Goal: Task Accomplishment & Management: Manage account settings

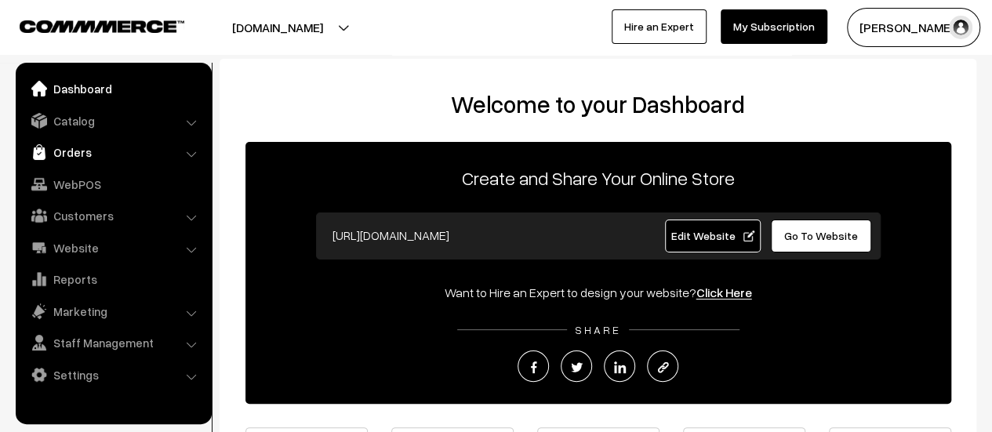
click at [64, 156] on link "Orders" at bounding box center [113, 152] width 187 height 28
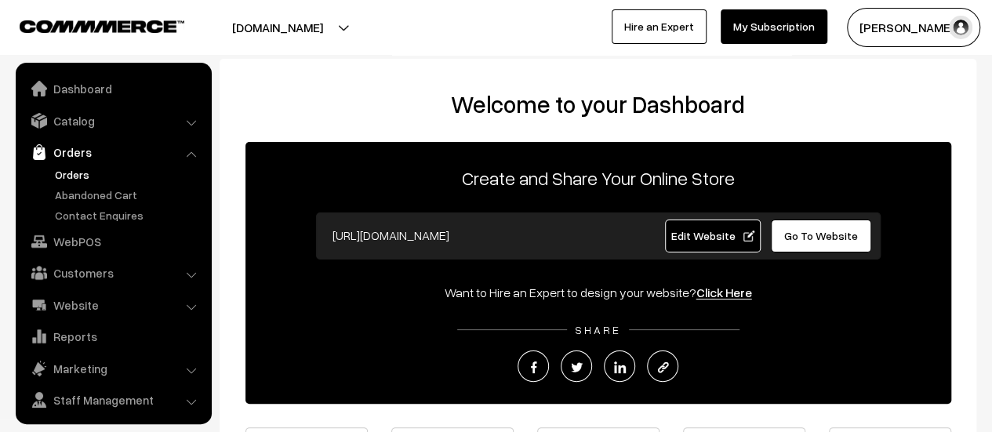
click at [67, 173] on link "Orders" at bounding box center [128, 174] width 155 height 16
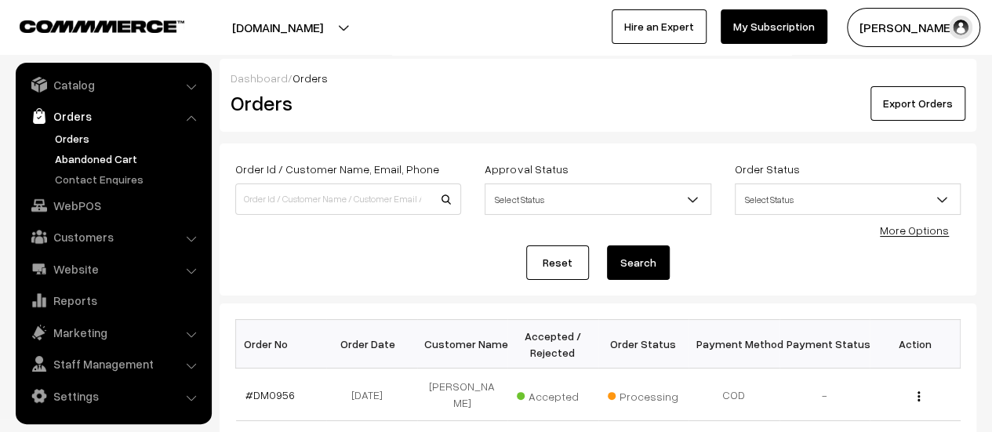
click at [83, 155] on link "Abandoned Cart" at bounding box center [128, 159] width 155 height 16
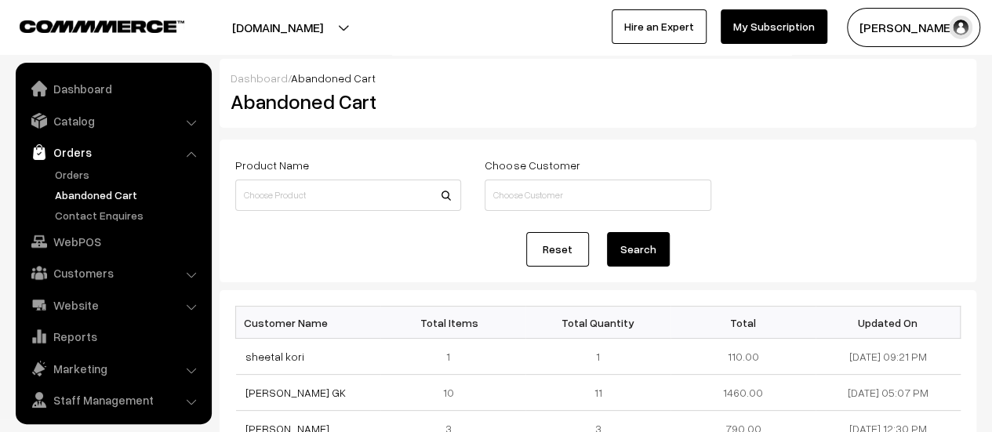
scroll to position [36, 0]
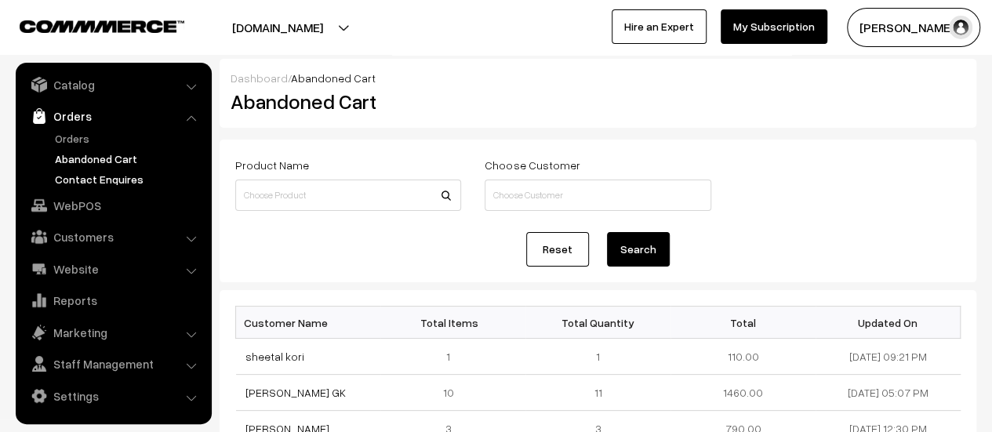
click at [78, 175] on link "Contact Enquires" at bounding box center [128, 179] width 155 height 16
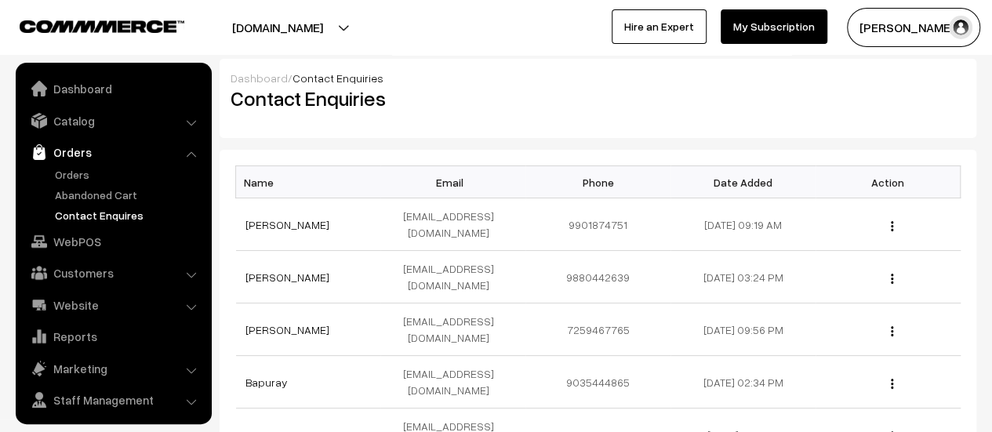
scroll to position [36, 0]
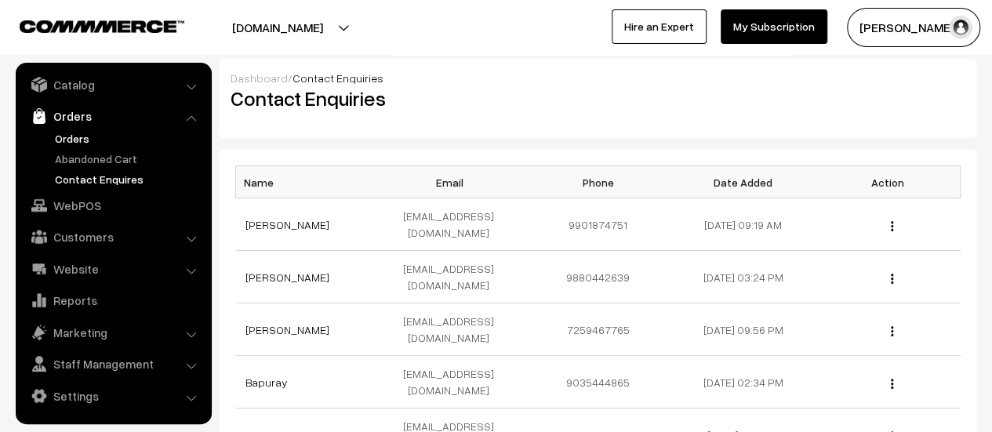
click at [74, 130] on link "Orders" at bounding box center [128, 138] width 155 height 16
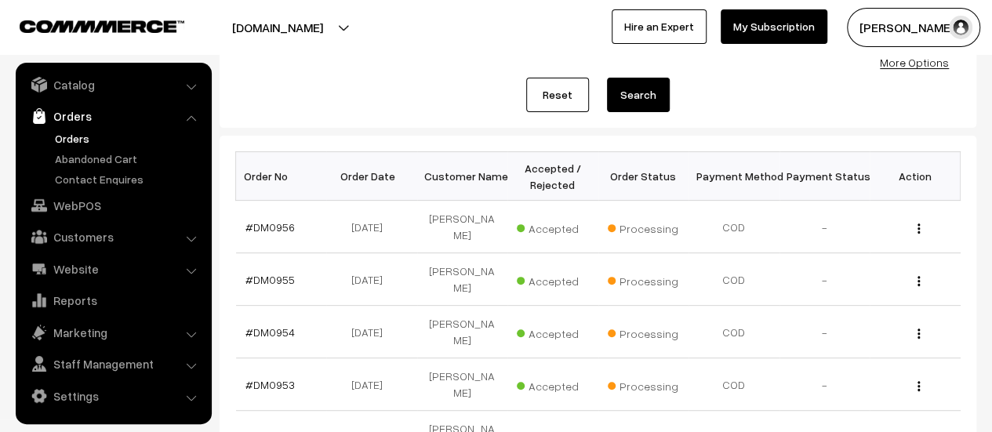
scroll to position [169, 0]
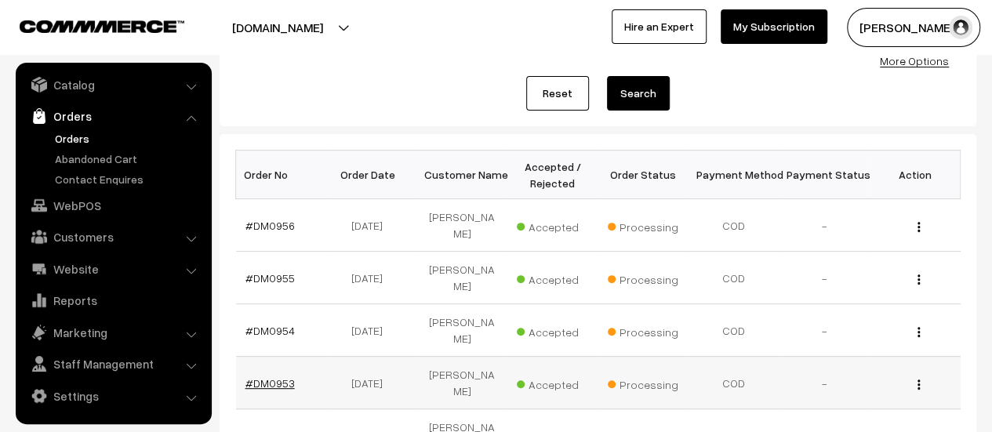
click at [262, 379] on link "#DM0953" at bounding box center [269, 382] width 49 height 13
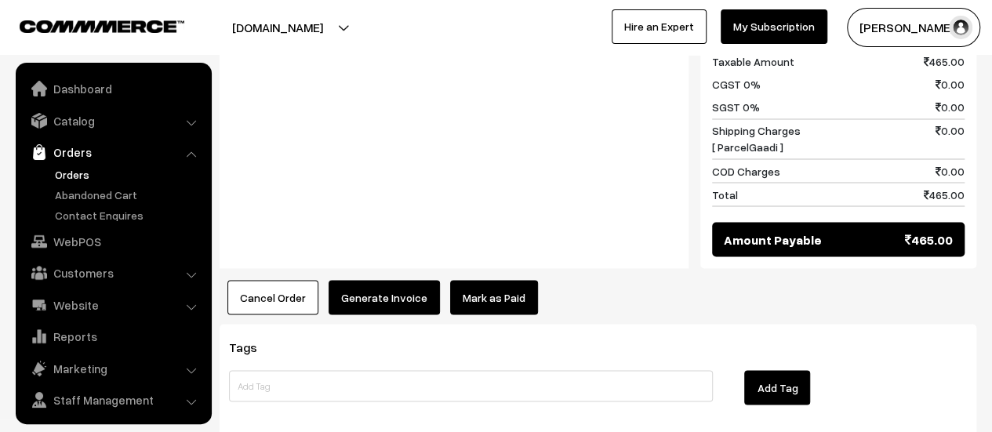
scroll to position [36, 0]
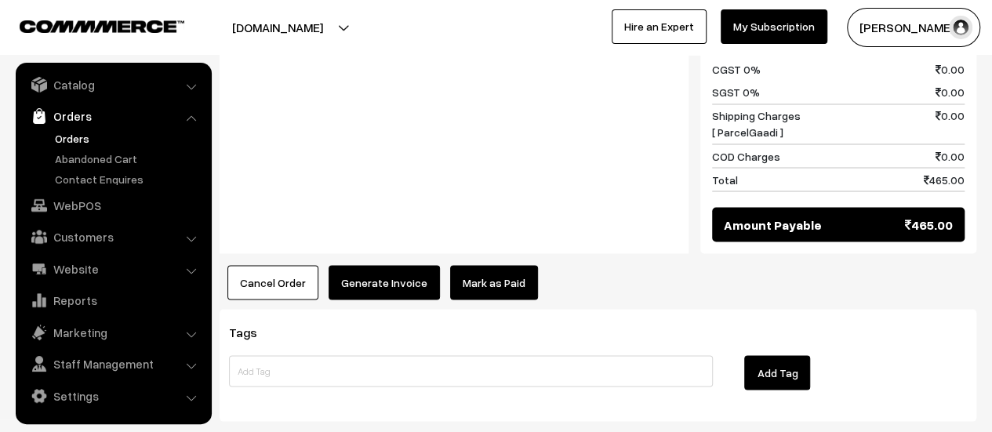
click at [366, 265] on button "Generate Invoice" at bounding box center [384, 282] width 111 height 35
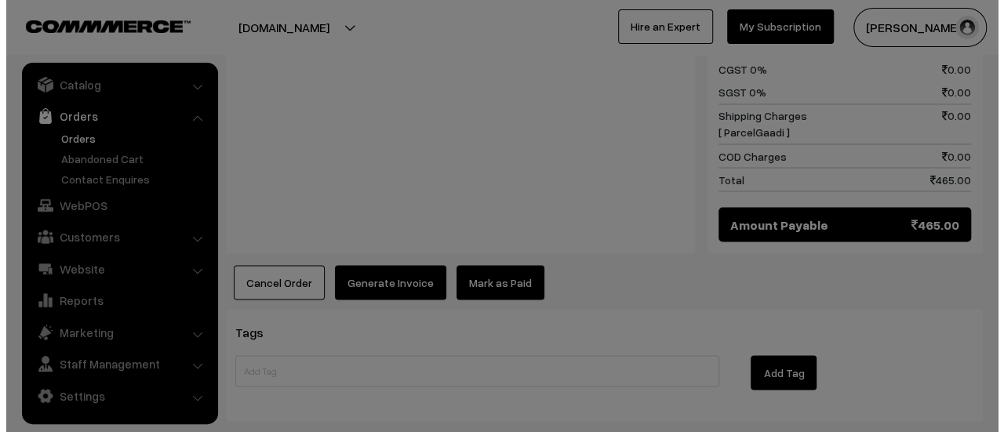
scroll to position [1351, 0]
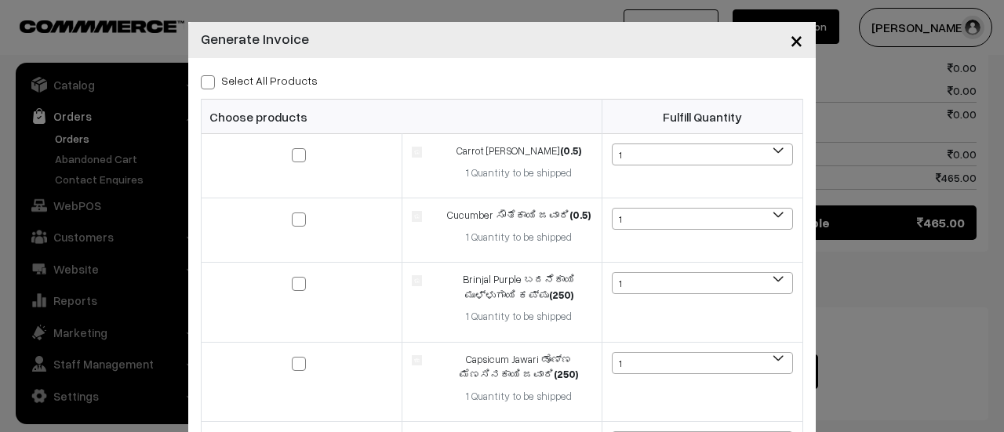
click at [201, 84] on span at bounding box center [208, 82] width 14 height 14
click at [201, 84] on input "Select All Products" at bounding box center [206, 80] width 10 height 10
checkbox input "true"
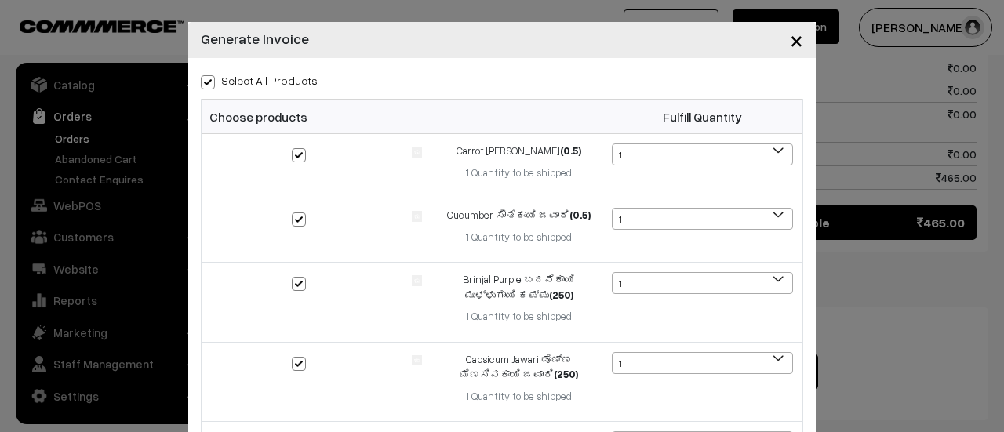
checkbox input "true"
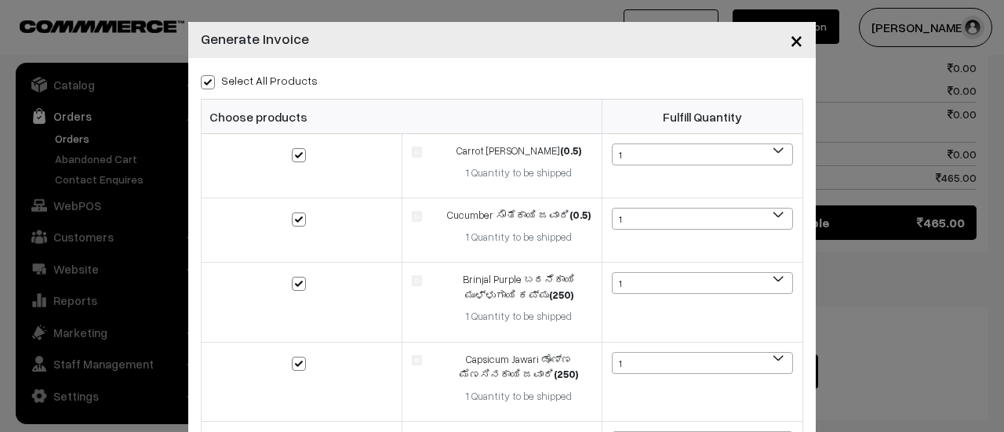
checkbox input "true"
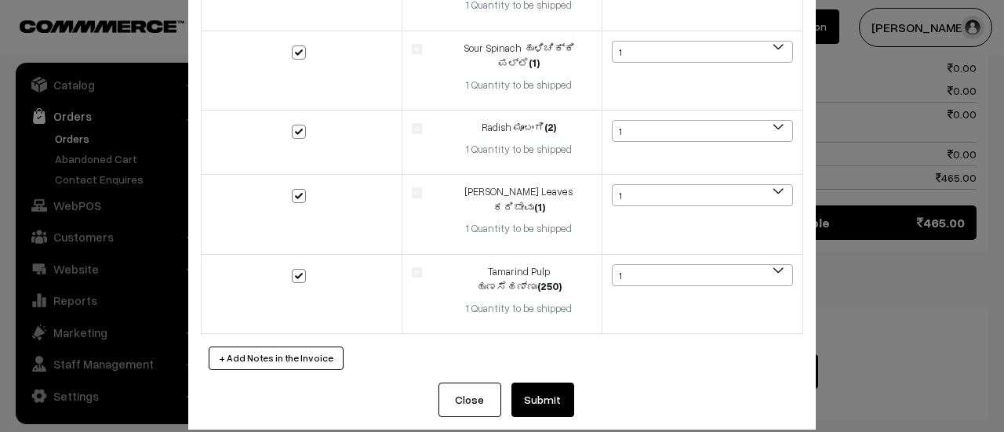
click at [538, 383] on button "Submit" at bounding box center [542, 400] width 63 height 35
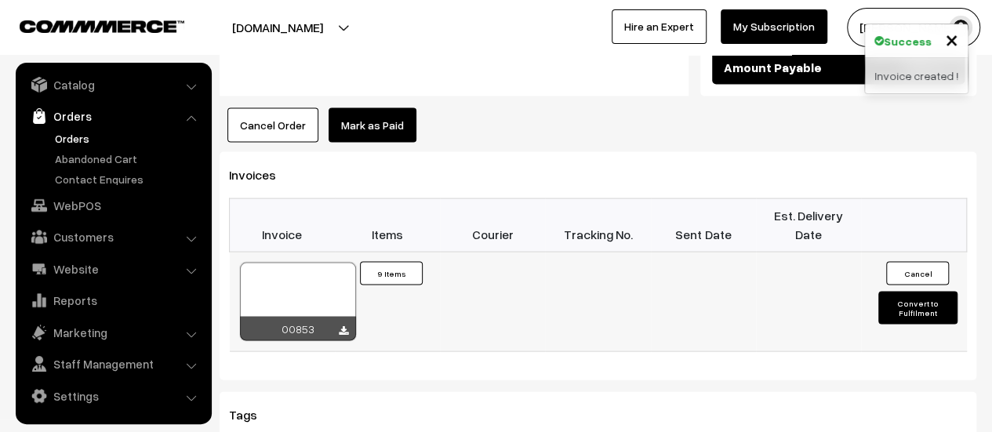
scroll to position [1518, 0]
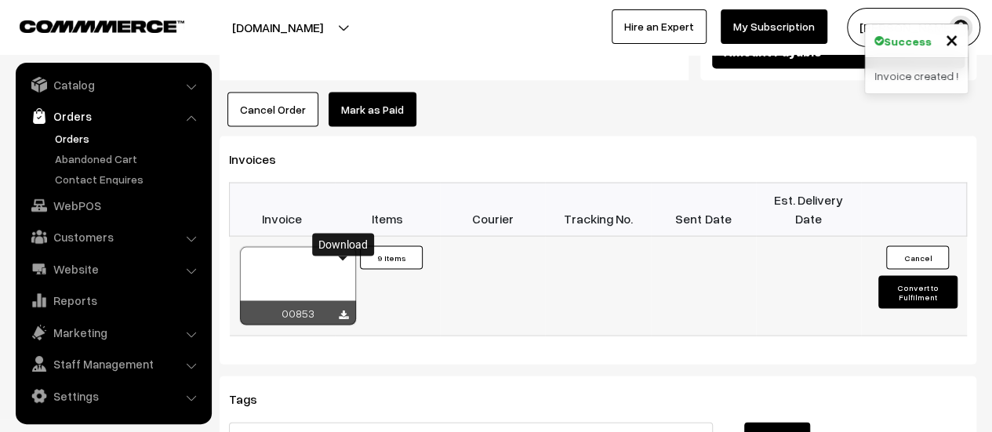
click at [344, 311] on icon at bounding box center [343, 316] width 9 height 10
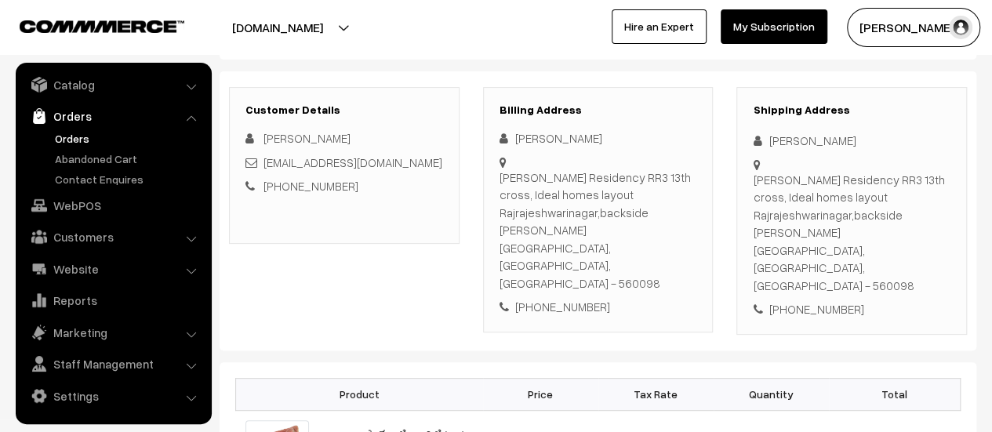
scroll to position [180, 0]
drag, startPoint x: 499, startPoint y: 172, endPoint x: 678, endPoint y: 253, distance: 196.2
click at [678, 253] on div "Nanjundeshwara Residency RR3 13th cross, Ideal homes layout Rajrajeshwarinagar,…" at bounding box center [599, 232] width 198 height 124
copy div "Nanjundeshwara Residency RR3 13th cross, Ideal homes layout Rajrajeshwarinagar,…"
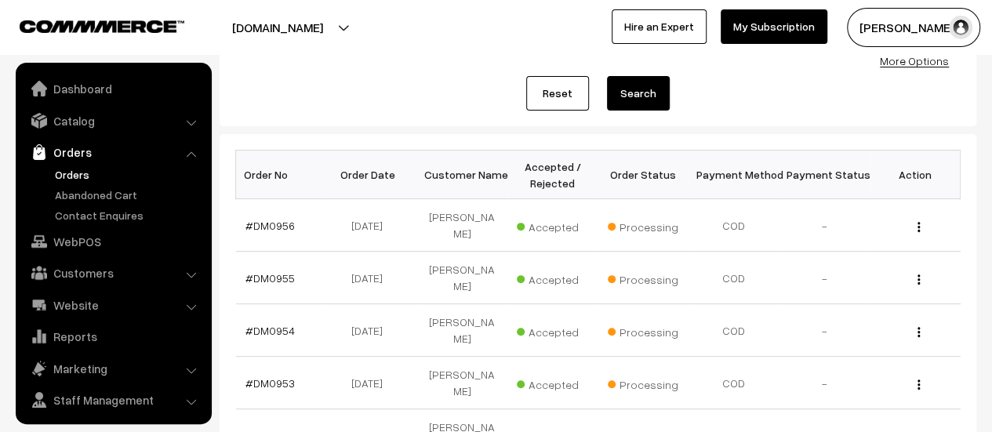
scroll to position [36, 0]
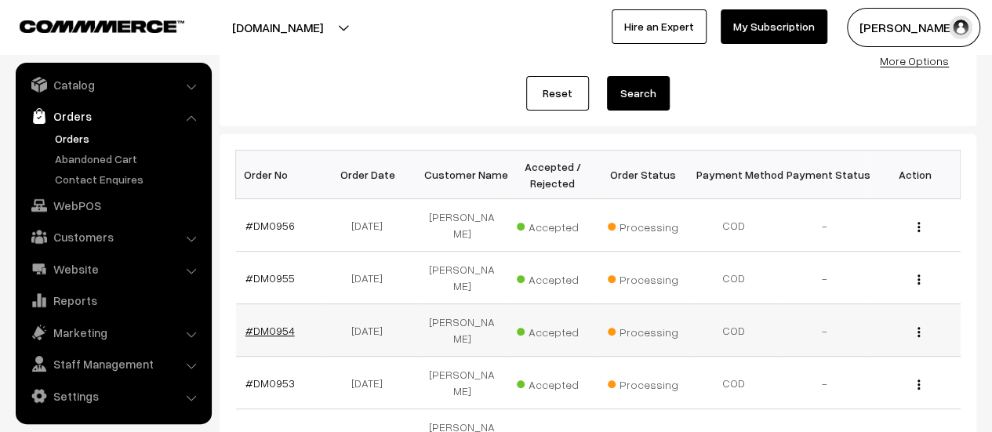
click at [276, 325] on link "#DM0954" at bounding box center [269, 330] width 49 height 13
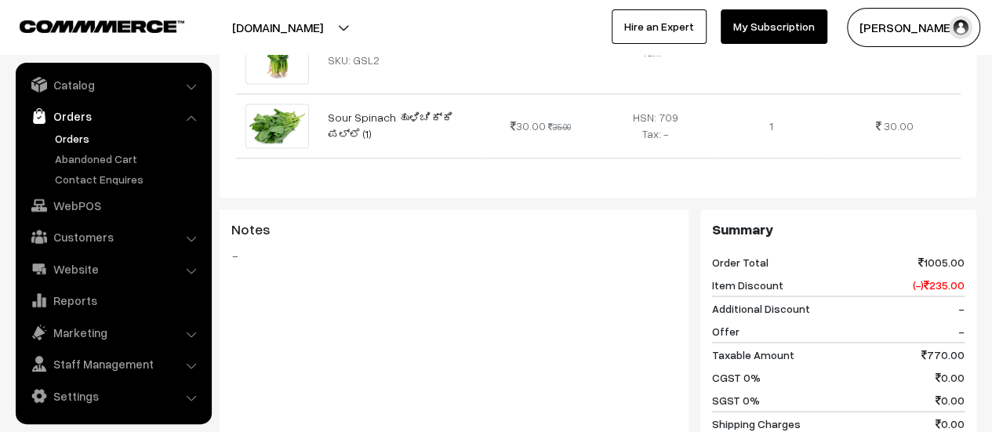
scroll to position [1605, 0]
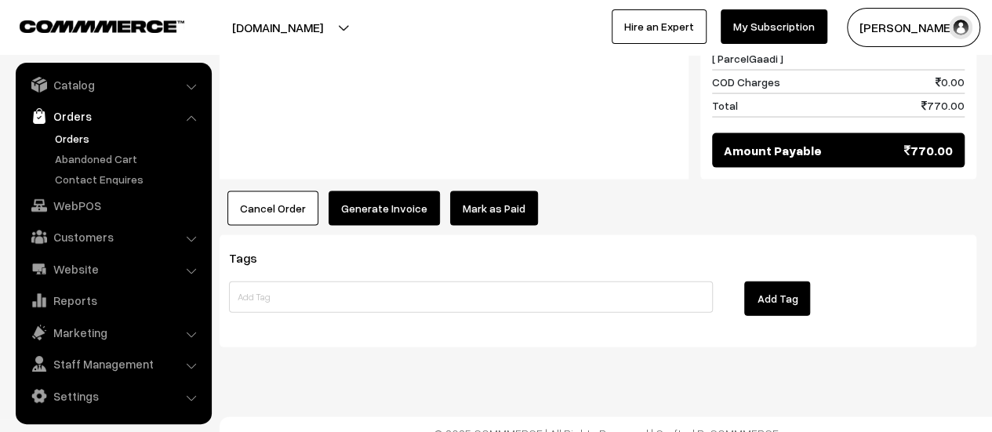
click at [364, 200] on button "Generate Invoice" at bounding box center [384, 208] width 111 height 35
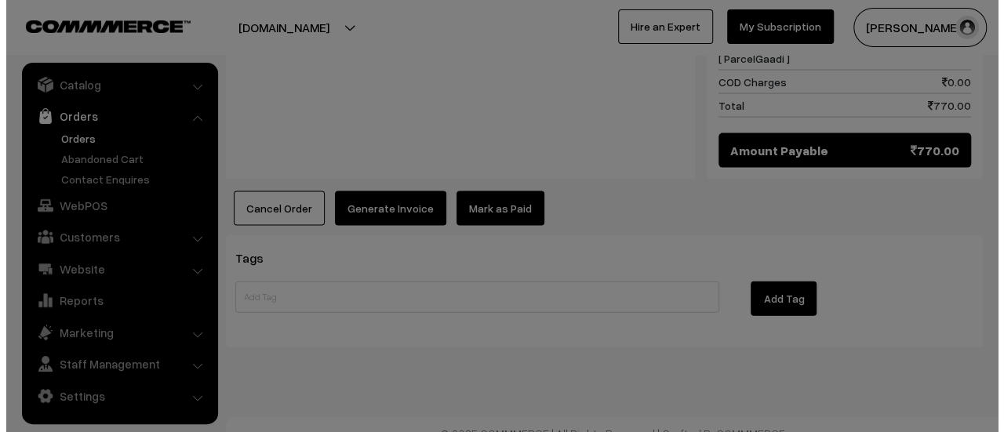
scroll to position [1613, 0]
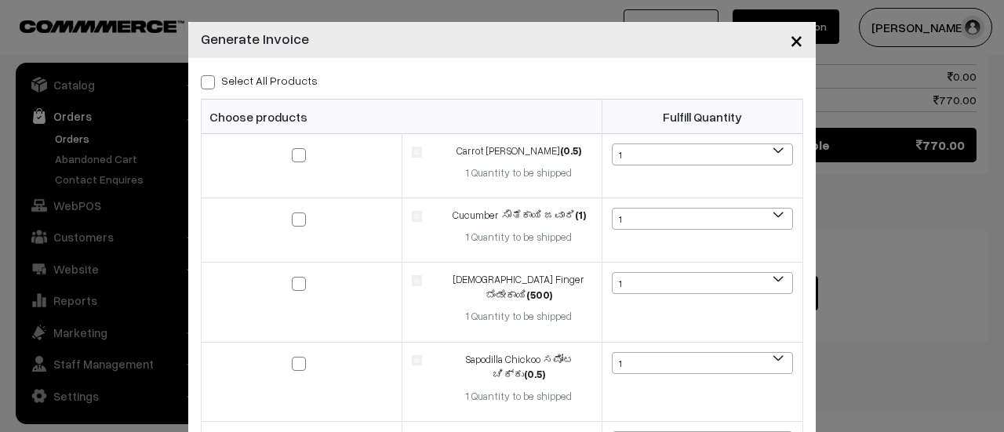
click at [201, 83] on span at bounding box center [208, 82] width 14 height 14
click at [201, 83] on input "Select All Products" at bounding box center [206, 80] width 10 height 10
checkbox input "true"
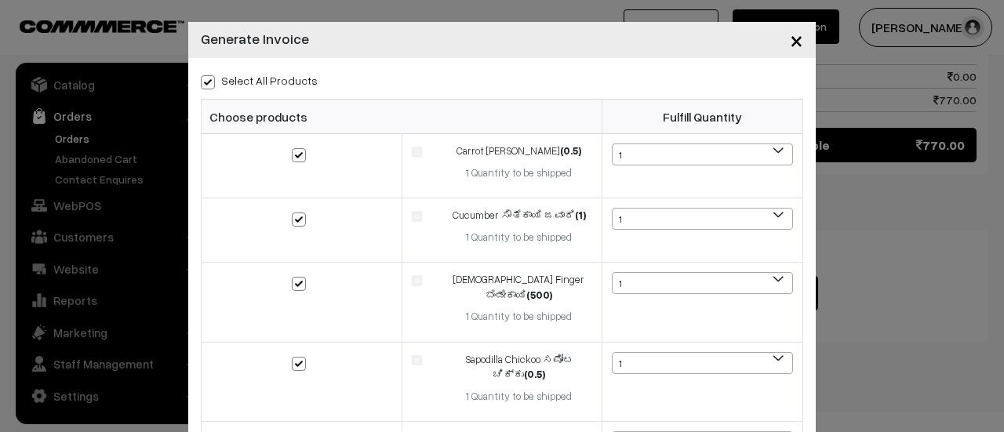
checkbox input "true"
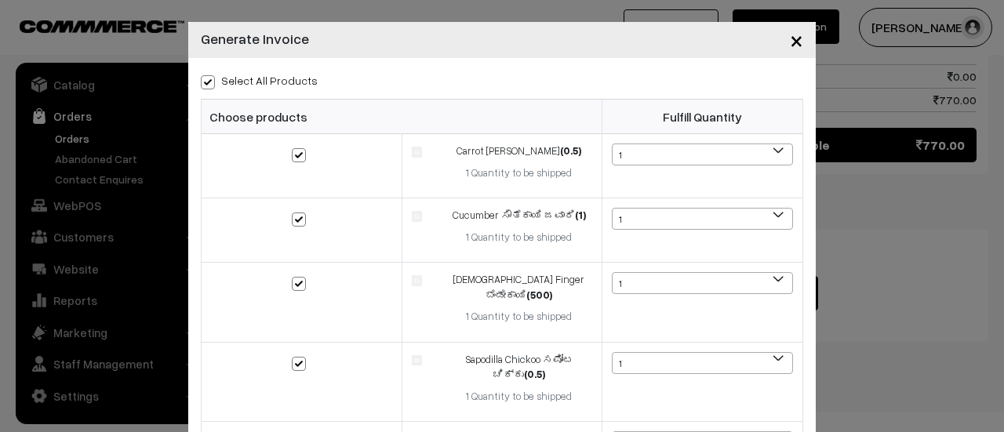
checkbox input "true"
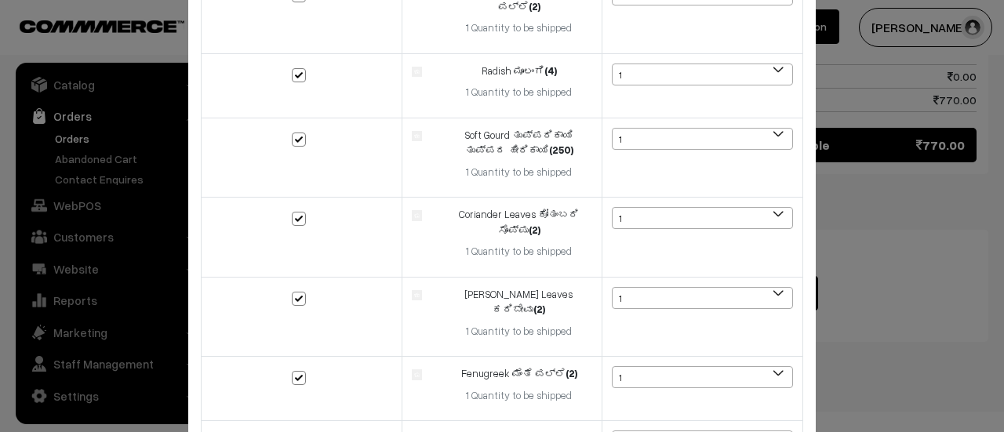
scroll to position [663, 0]
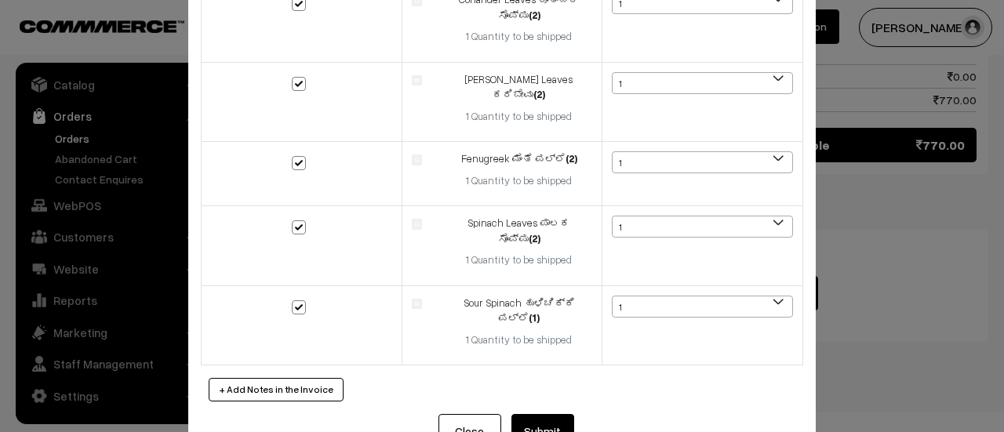
click at [531, 414] on button "Submit" at bounding box center [542, 431] width 63 height 35
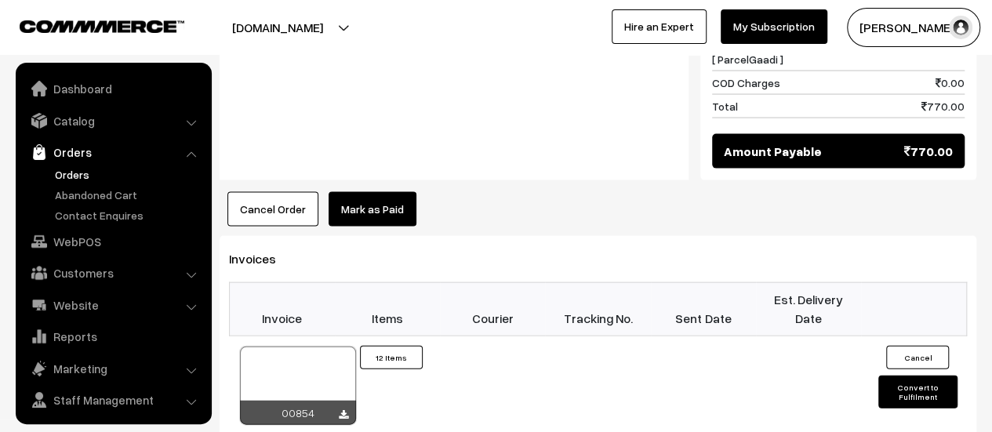
scroll to position [36, 0]
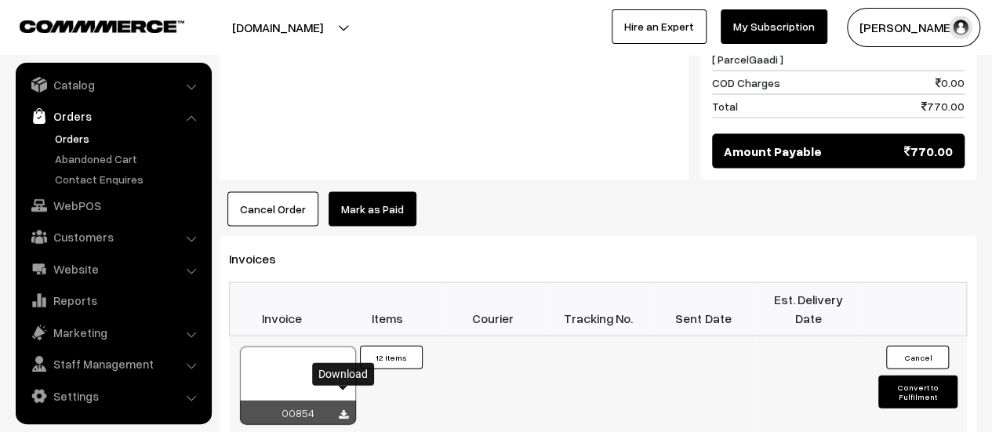
click at [339, 410] on icon at bounding box center [343, 415] width 9 height 10
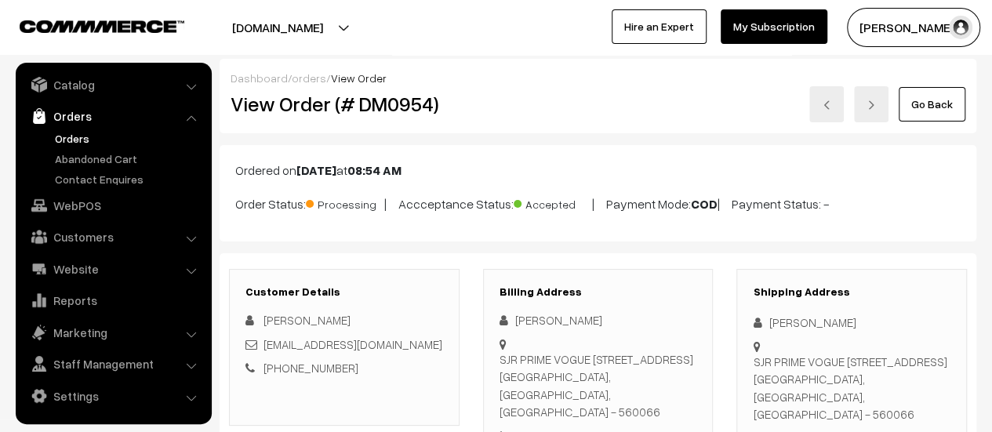
scroll to position [88, 0]
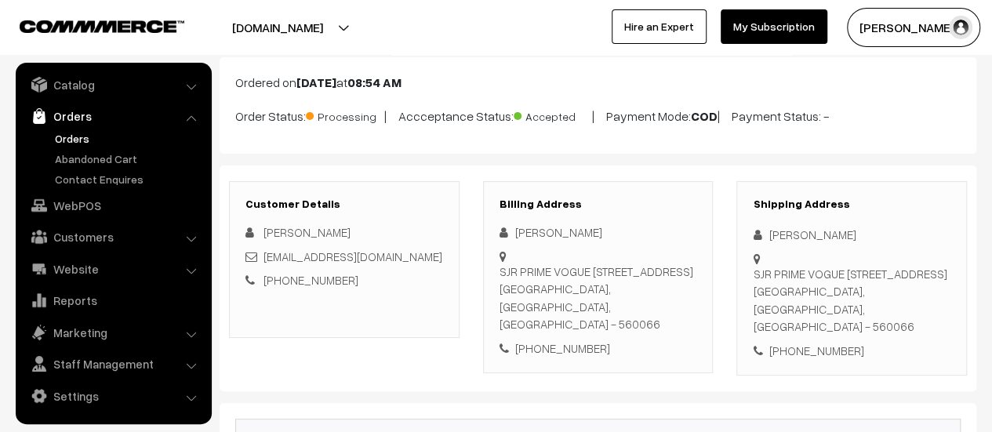
drag, startPoint x: 500, startPoint y: 269, endPoint x: 681, endPoint y: 322, distance: 188.1
click at [681, 322] on div "SJR PRIME VOGUE [STREET_ADDRESS]" at bounding box center [599, 298] width 198 height 71
copy div "SJR PRIME VOGUE [STREET_ADDRESS]"
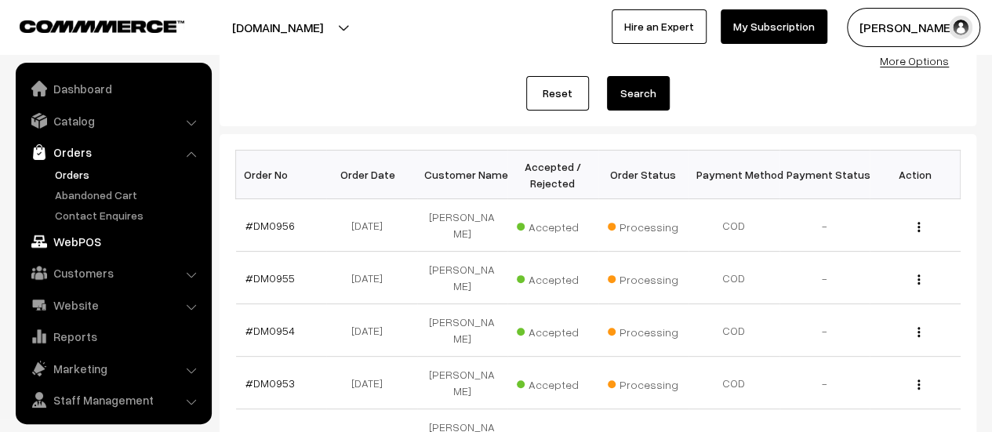
scroll to position [36, 0]
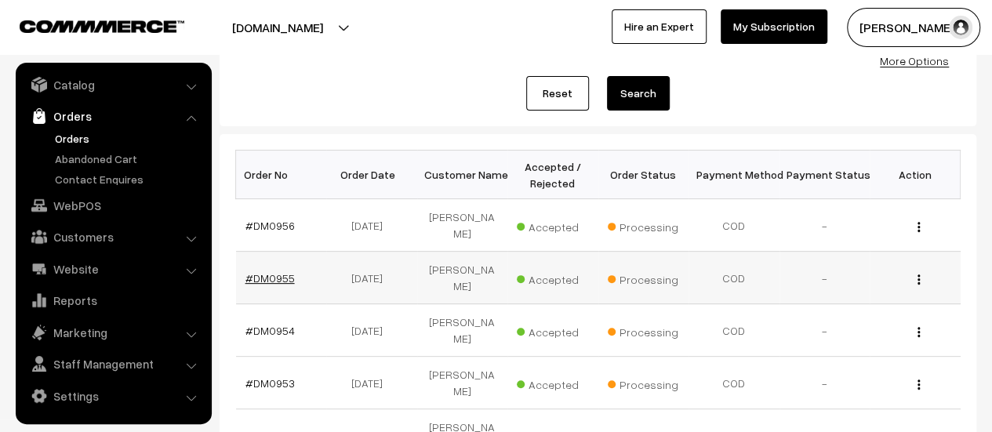
click at [284, 272] on link "#DM0955" at bounding box center [269, 277] width 49 height 13
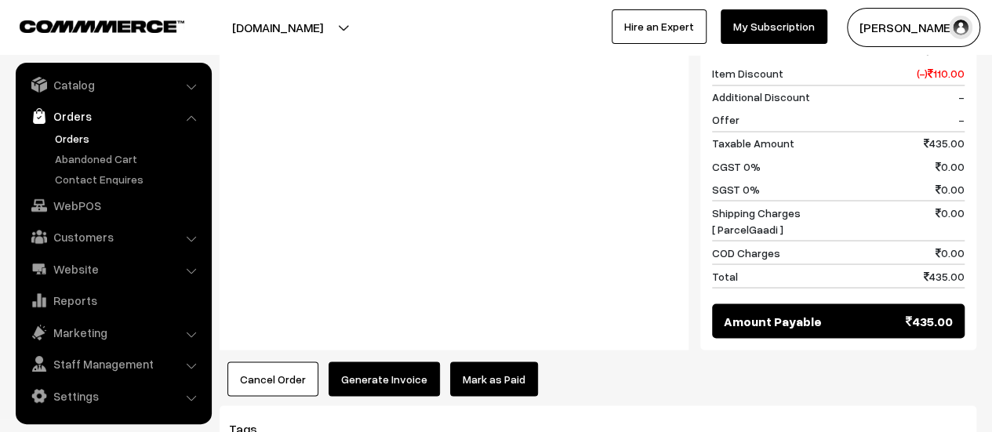
scroll to position [1453, 0]
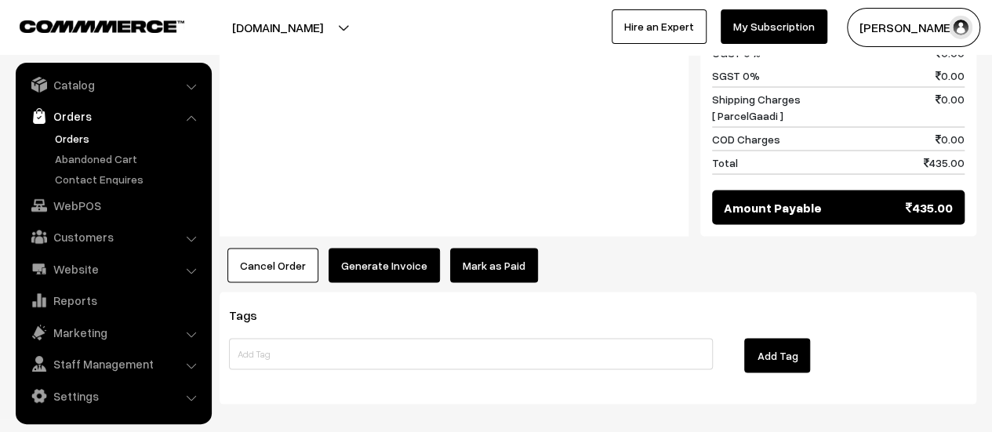
click at [385, 248] on button "Generate Invoice" at bounding box center [384, 265] width 111 height 35
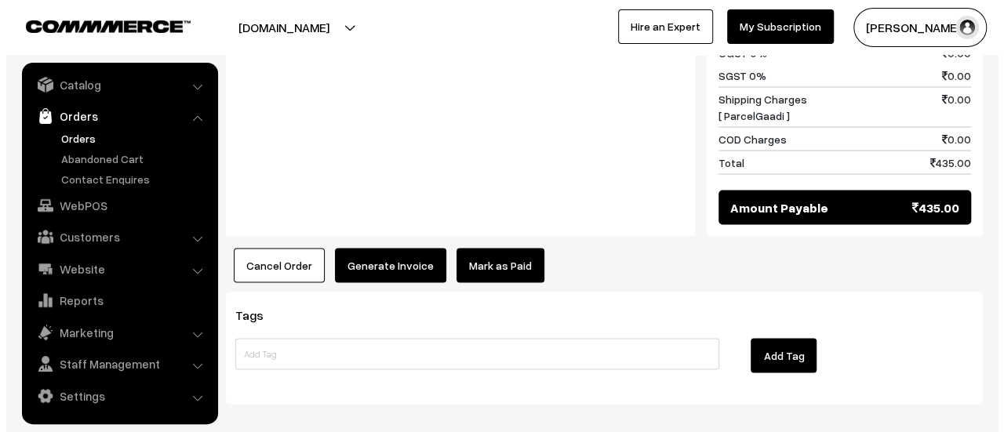
scroll to position [1460, 0]
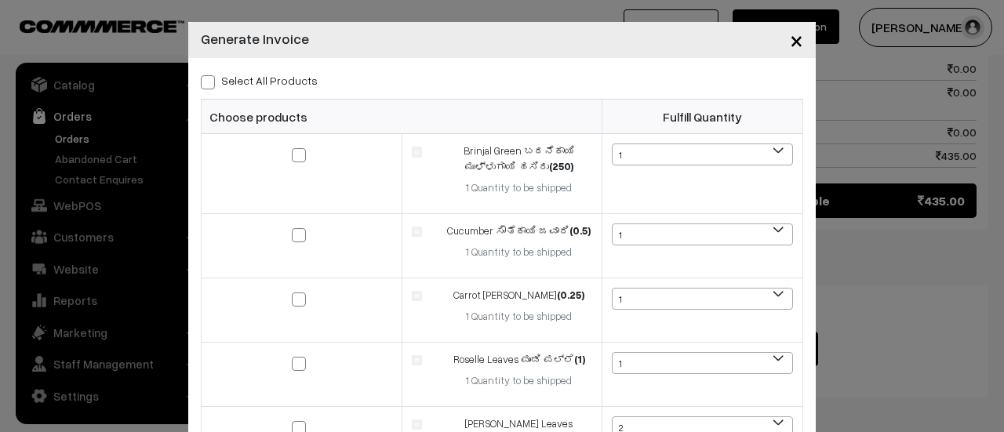
click at [205, 81] on span at bounding box center [208, 82] width 14 height 14
click at [205, 81] on input "Select All Products" at bounding box center [206, 80] width 10 height 10
checkbox input "true"
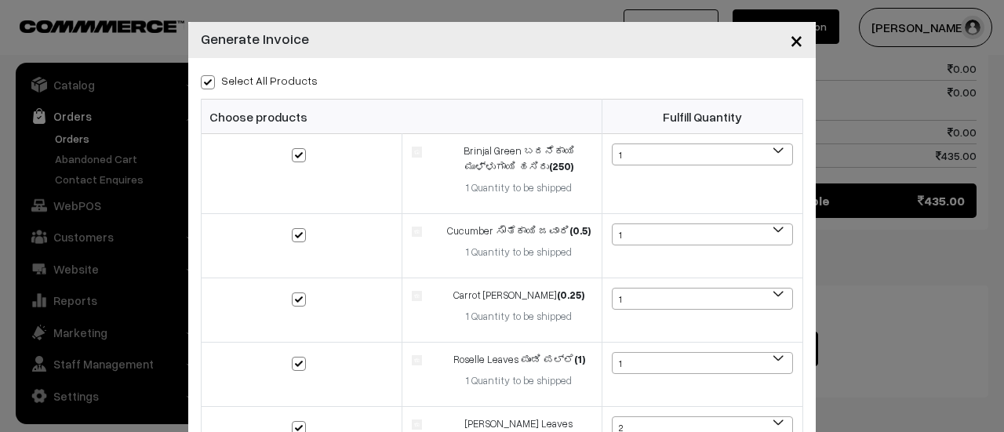
checkbox input "true"
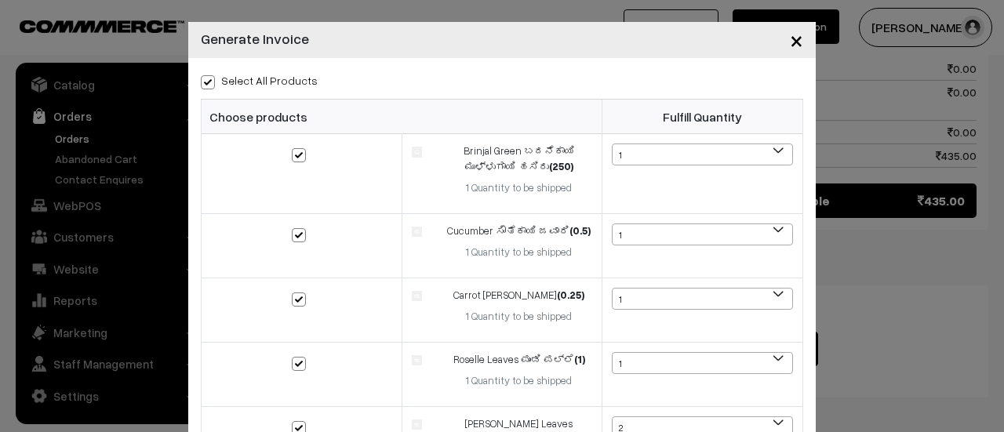
checkbox input "true"
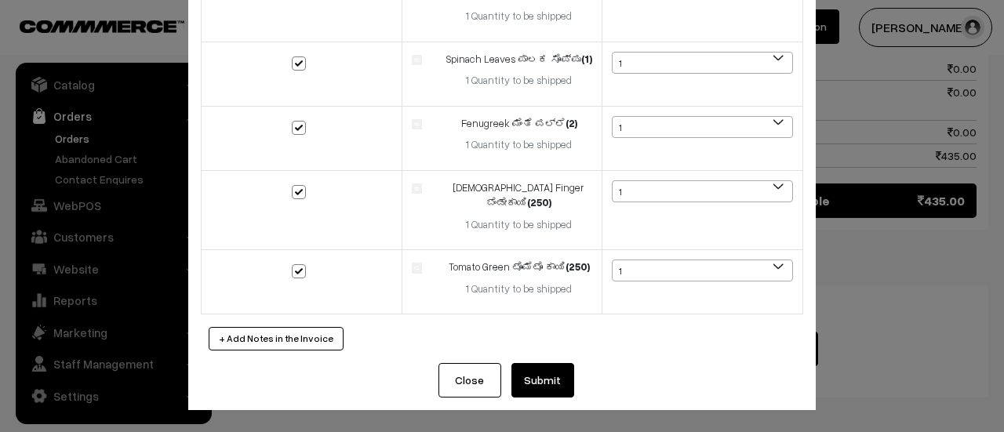
click at [540, 384] on button "Submit" at bounding box center [542, 380] width 63 height 35
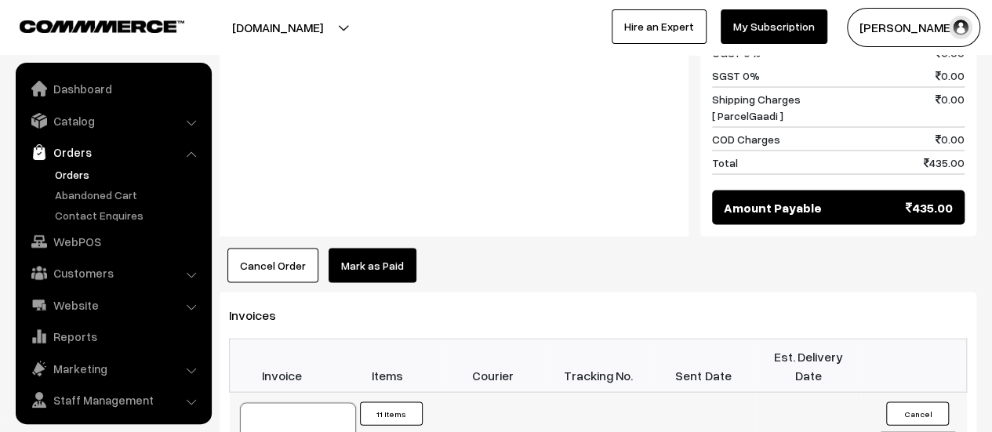
scroll to position [36, 0]
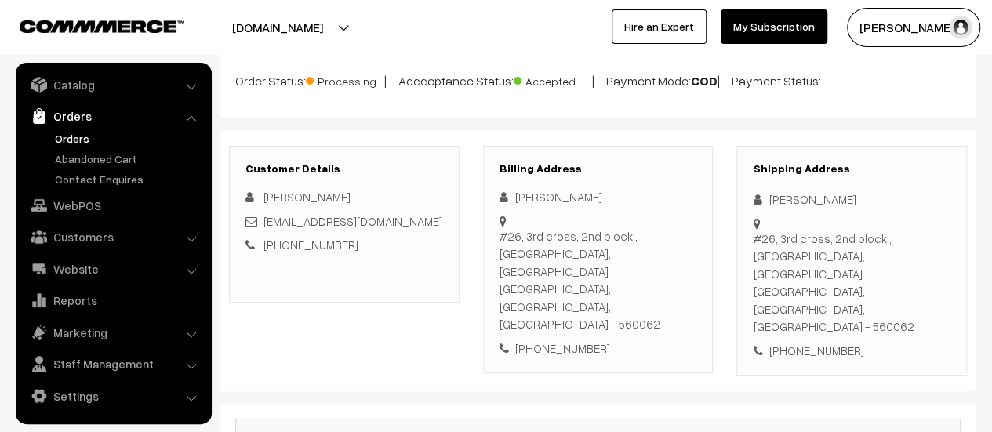
scroll to position [122, 0]
drag, startPoint x: 500, startPoint y: 235, endPoint x: 682, endPoint y: 269, distance: 185.2
click at [682, 269] on div "#26, 3rd cross, 2nd block,, Narayana Nagar,Doddakallasandra Bengaluru, Karnatak…" at bounding box center [599, 281] width 198 height 106
copy div "#26, 3rd cross, 2nd block,, Narayana Nagar,Doddakallasandra Bengaluru, Karnatak…"
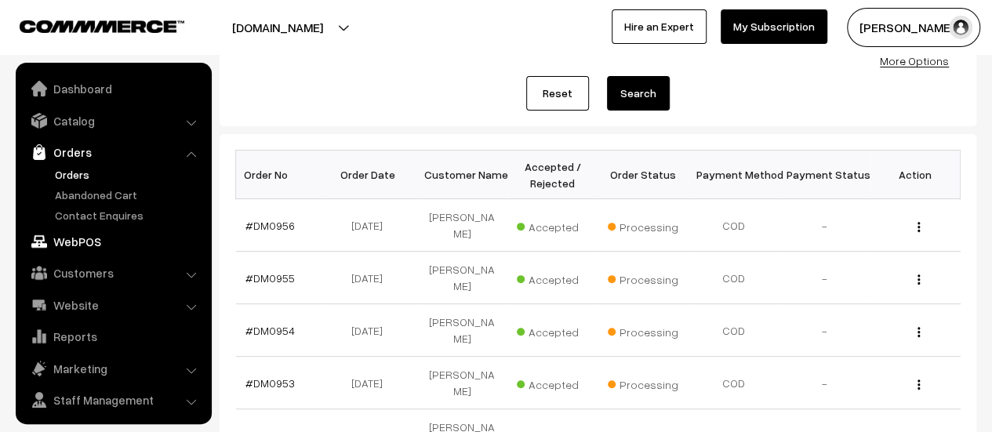
scroll to position [36, 0]
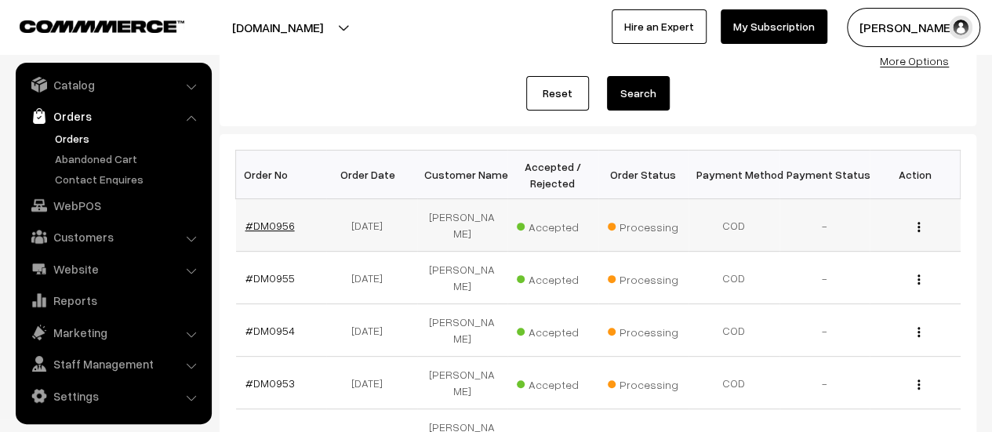
click at [266, 225] on link "#DM0956" at bounding box center [269, 225] width 49 height 13
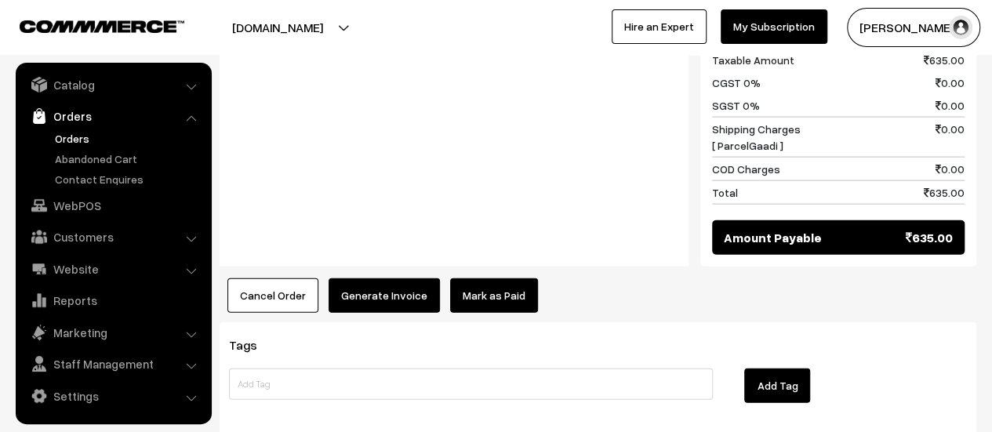
scroll to position [1712, 0]
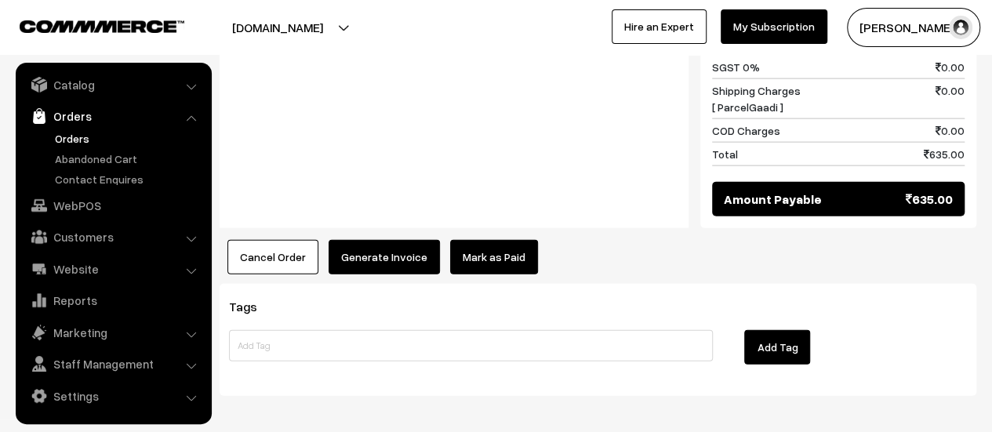
click at [387, 240] on button "Generate Invoice" at bounding box center [384, 257] width 111 height 35
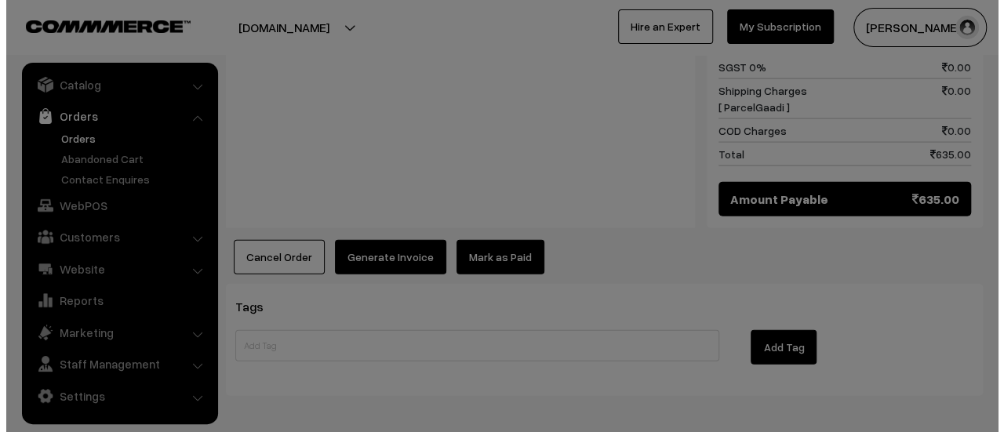
scroll to position [1718, 0]
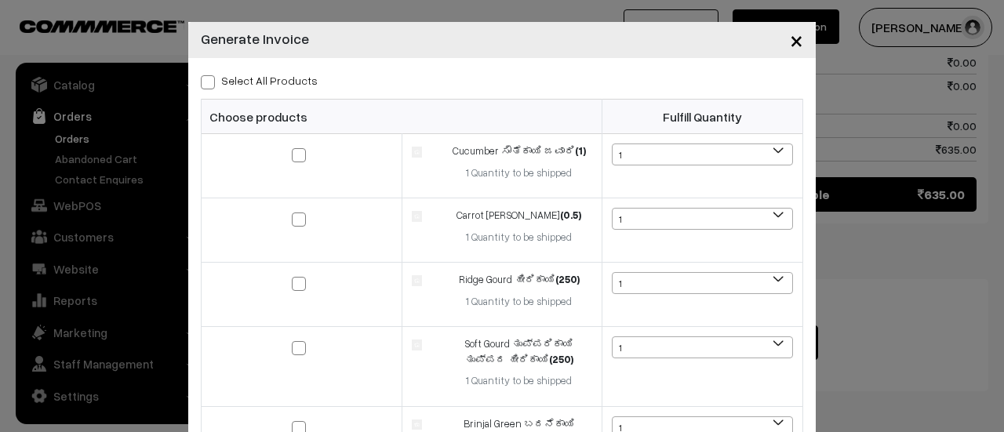
click at [203, 79] on span at bounding box center [208, 82] width 14 height 14
click at [203, 79] on input "Select All Products" at bounding box center [206, 80] width 10 height 10
checkbox input "true"
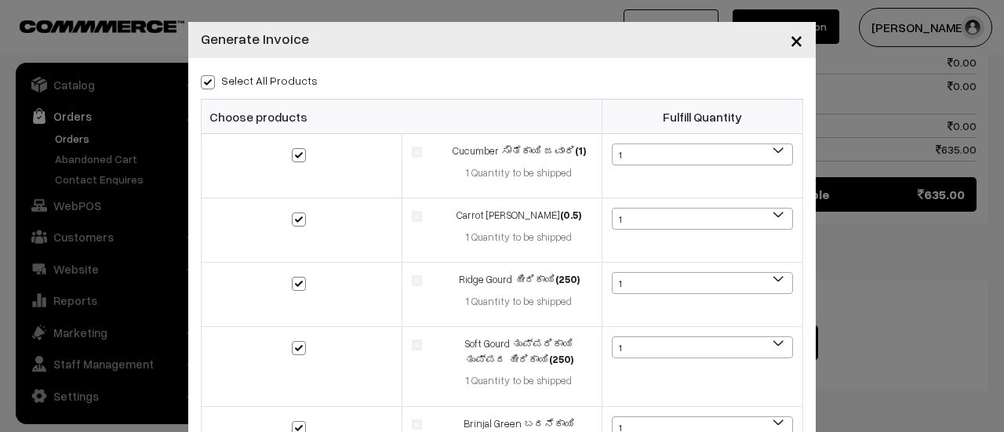
checkbox input "true"
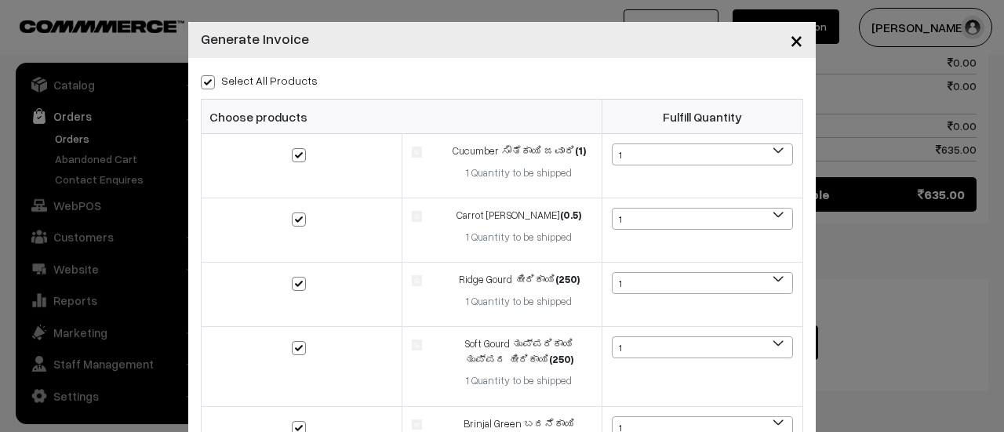
checkbox input "true"
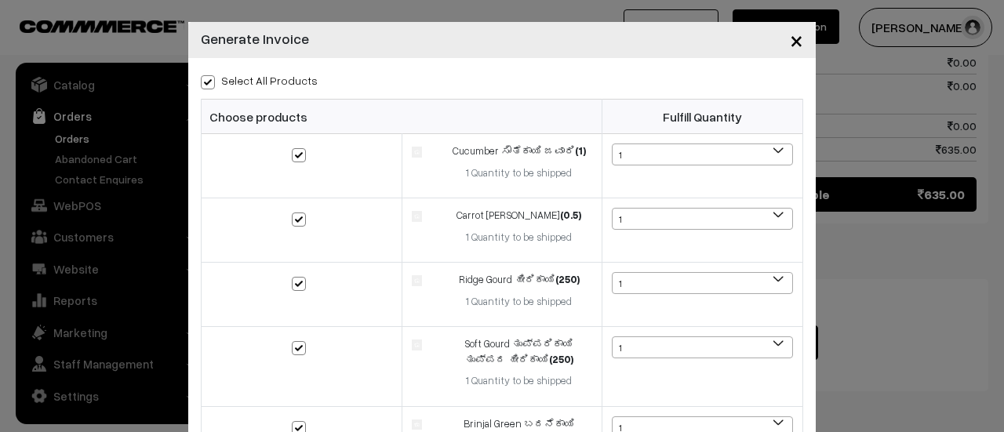
checkbox input "true"
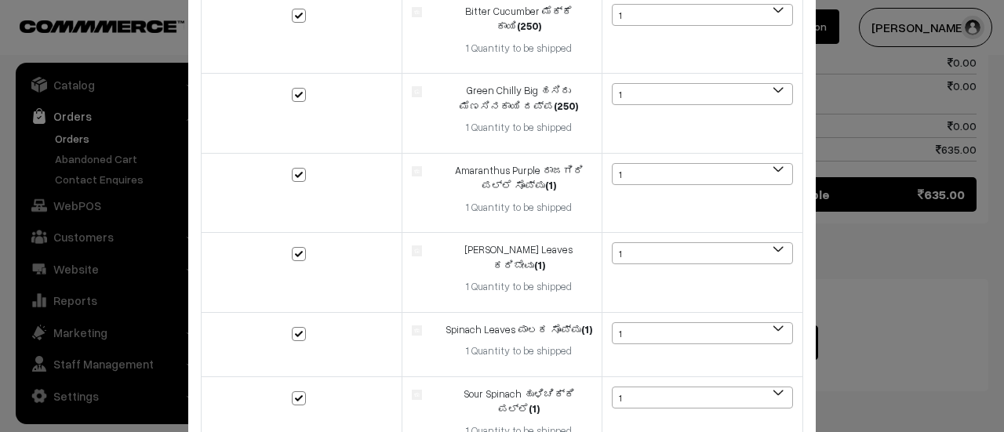
scroll to position [758, 0]
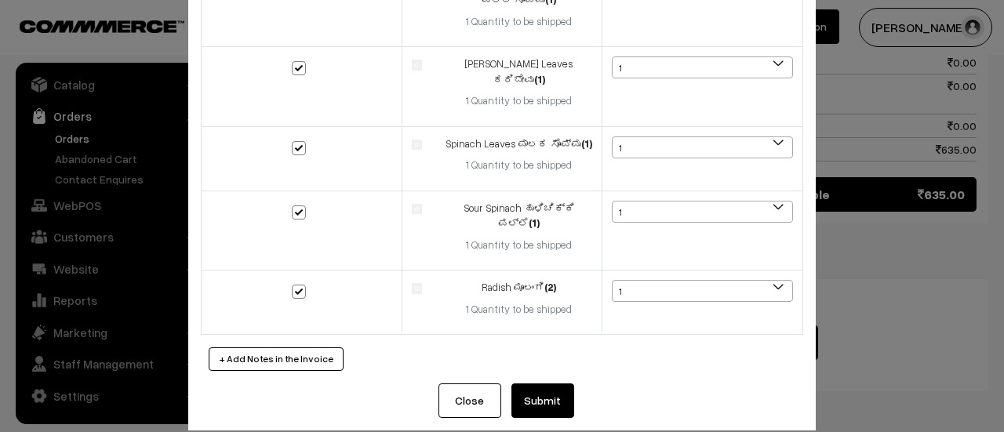
click at [533, 384] on button "Submit" at bounding box center [542, 401] width 63 height 35
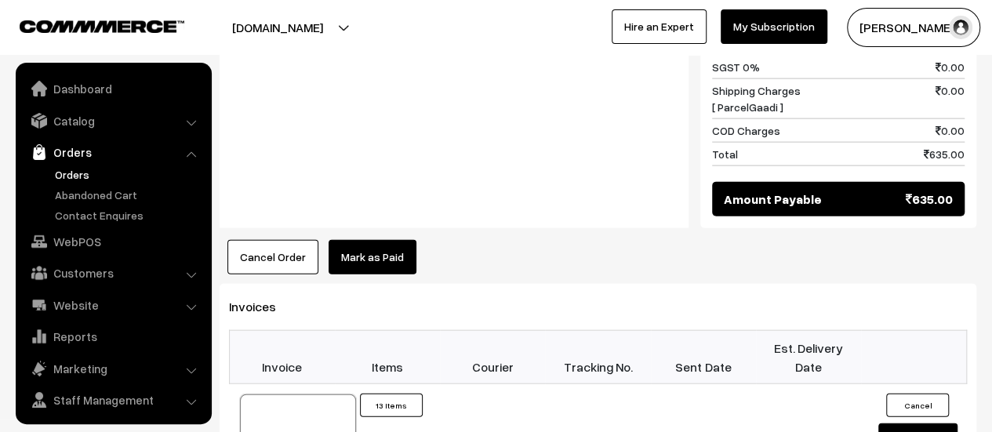
scroll to position [36, 0]
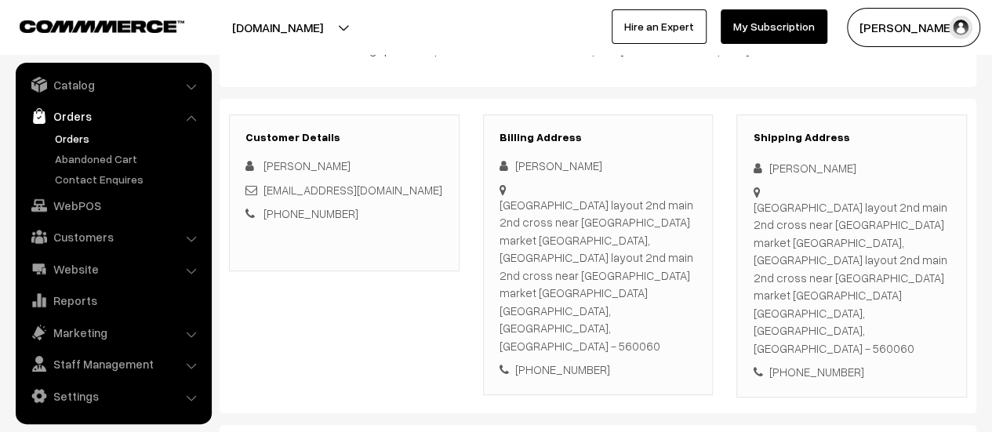
scroll to position [156, 0]
drag, startPoint x: 499, startPoint y: 200, endPoint x: 676, endPoint y: 290, distance: 198.9
click at [676, 290] on div "Brindavan layout 2nd main 2nd cross near crown village market doddabele road Ke…" at bounding box center [599, 274] width 198 height 159
copy div "Brindavan layout 2nd main 2nd cross near crown village market doddabele road Ke…"
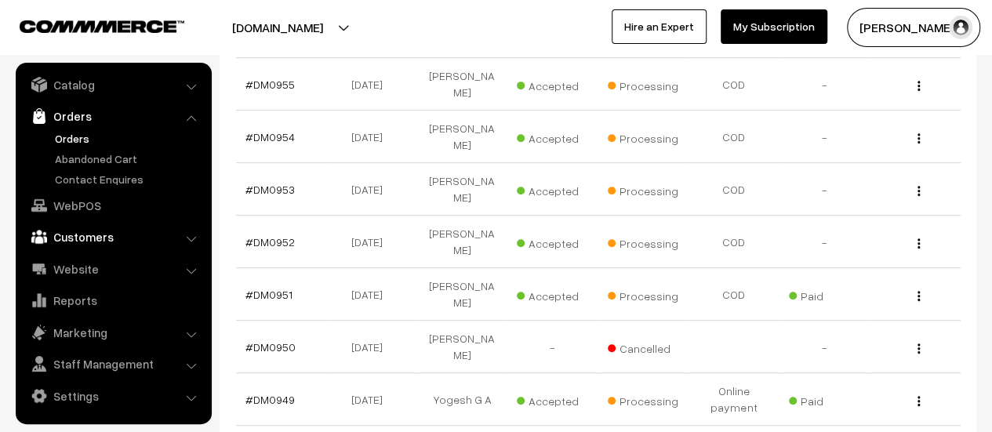
scroll to position [367, 0]
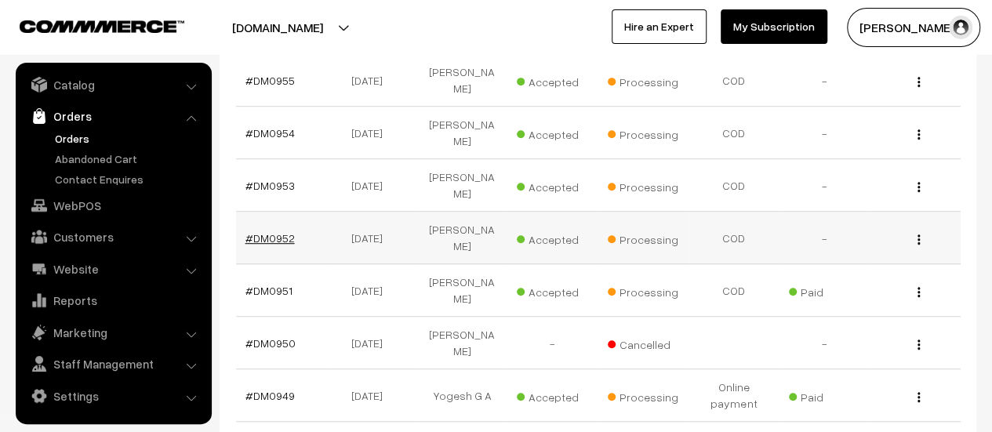
click at [277, 231] on link "#DM0952" at bounding box center [269, 237] width 49 height 13
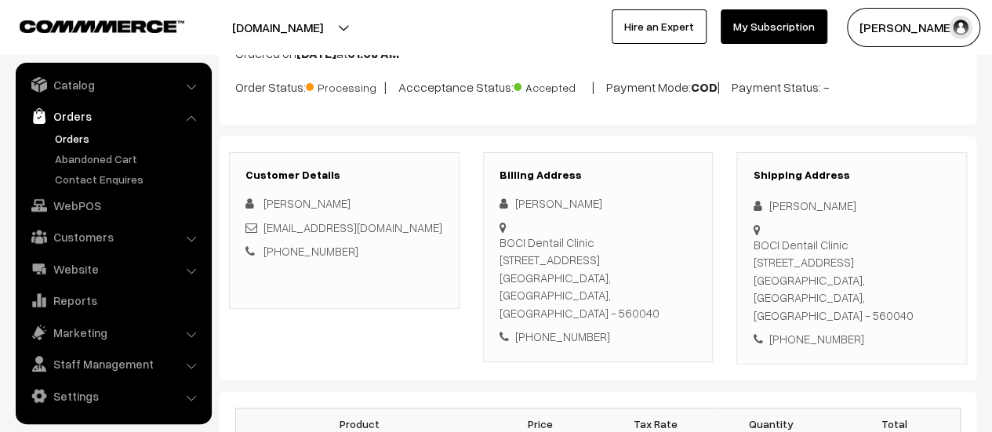
scroll to position [118, 0]
drag, startPoint x: 502, startPoint y: 238, endPoint x: 684, endPoint y: 289, distance: 188.8
click at [684, 289] on div "BOCI Dentail Clinic 2nd Floor Door No 2, 21st Main Marenahalli, Near LV Mess Vi…" at bounding box center [599, 277] width 198 height 89
copy div "BOCI Dentail Clinic 2nd Floor Door No 2, 21st Main Marenahalli, Near LV Mess Vi…"
click at [96, 153] on link "Abandoned Cart" at bounding box center [128, 159] width 155 height 16
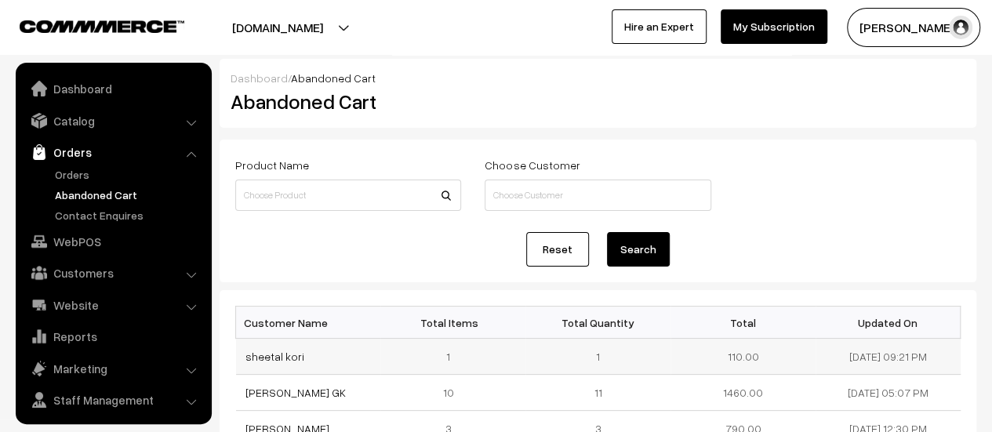
scroll to position [36, 0]
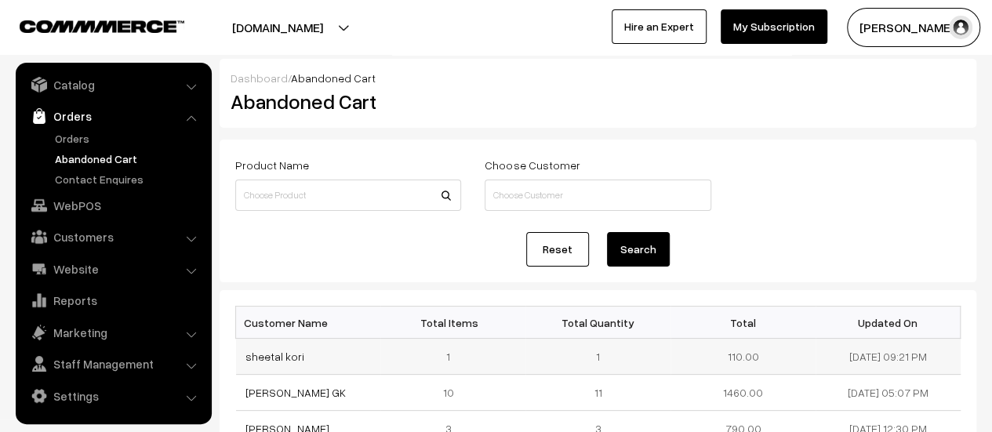
drag, startPoint x: 303, startPoint y: 355, endPoint x: 240, endPoint y: 352, distance: 62.8
click at [240, 352] on td "sheetal kori" at bounding box center [308, 357] width 145 height 36
copy link "sheetal kori"
click at [270, 357] on link "sheetal kori" at bounding box center [274, 356] width 59 height 13
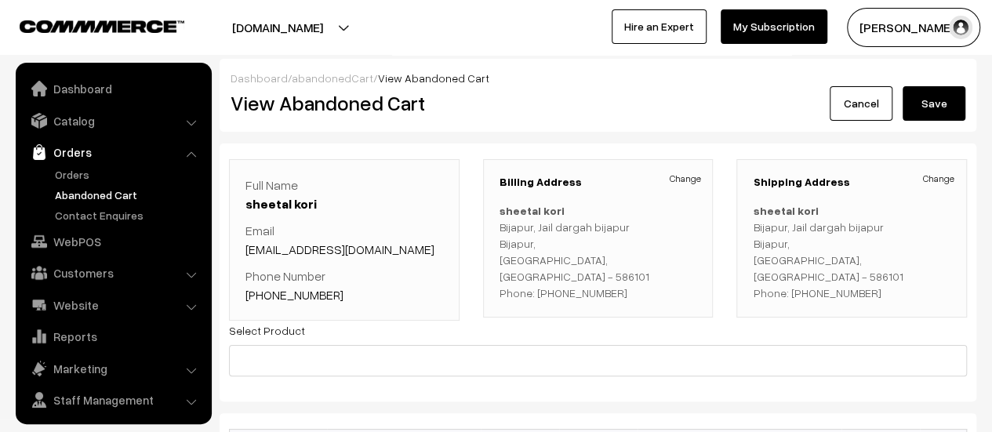
scroll to position [36, 0]
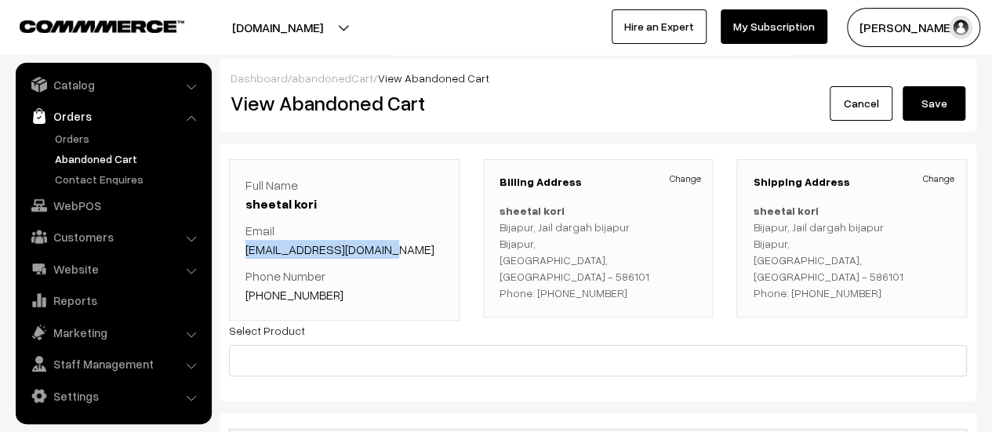
drag, startPoint x: 387, startPoint y: 249, endPoint x: 242, endPoint y: 251, distance: 145.9
click at [242, 251] on div "Full Name sheetal kori Email [EMAIL_ADDRESS][DOMAIN_NAME] Phone Number [PHONE_N…" at bounding box center [344, 240] width 231 height 162
copy link "[EMAIL_ADDRESS][DOMAIN_NAME]"
click at [330, 293] on p "Phone Number [PHONE_NUMBER]" at bounding box center [344, 286] width 198 height 38
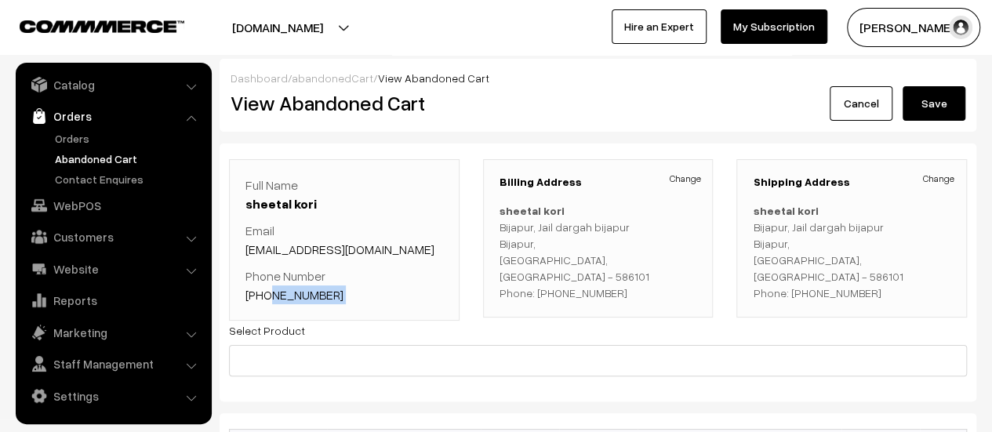
drag, startPoint x: 330, startPoint y: 293, endPoint x: 278, endPoint y: 293, distance: 52.6
click at [278, 293] on p "Phone Number [PHONE_NUMBER]" at bounding box center [344, 286] width 198 height 38
copy div "7406816301"
click at [398, 286] on p "Phone Number [PHONE_NUMBER]" at bounding box center [344, 286] width 198 height 38
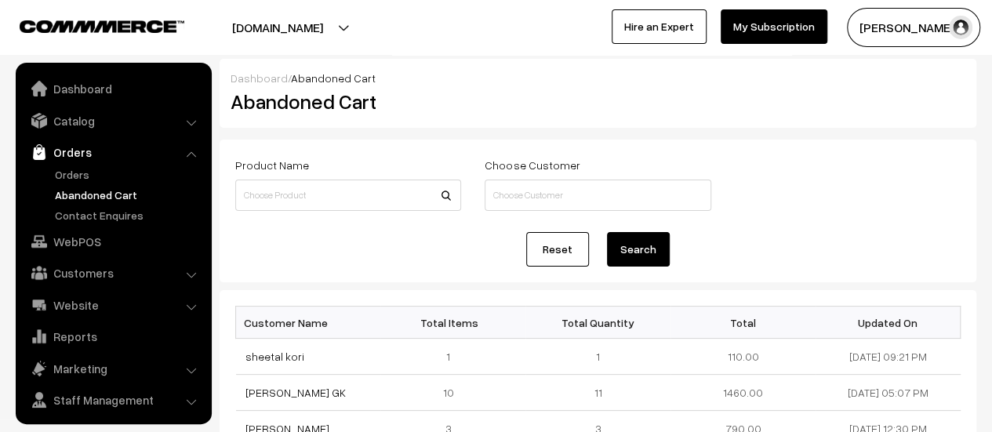
scroll to position [36, 0]
